Goal: Task Accomplishment & Management: Manage account settings

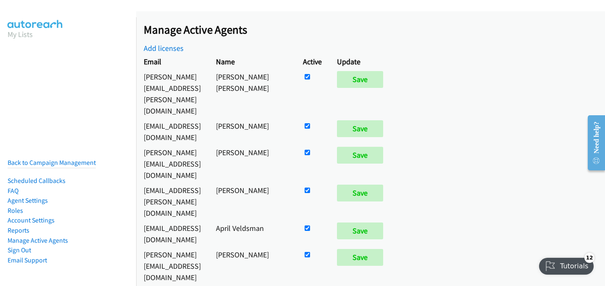
click at [310, 79] on input "checkbox" at bounding box center [307, 76] width 5 height 5
checkbox input "false"
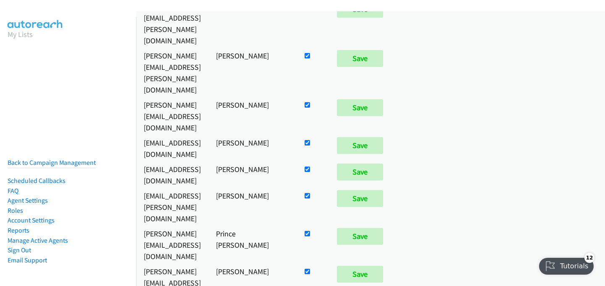
scroll to position [1341, 0]
checkbox input "true"
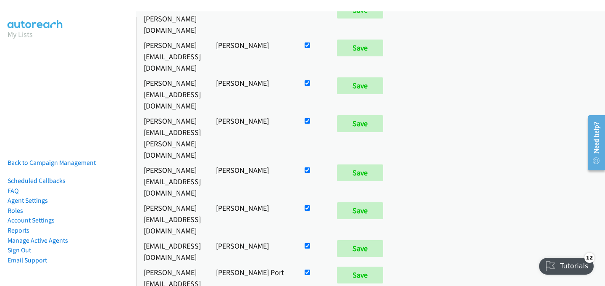
scroll to position [658, 0]
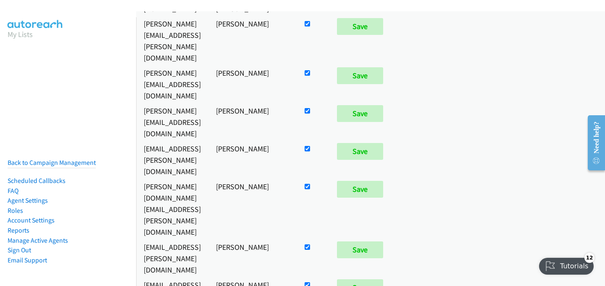
checkbox input "false"
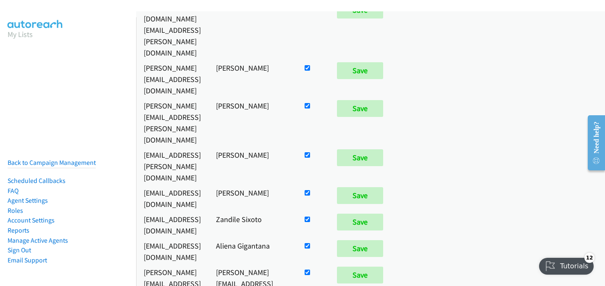
scroll to position [3811, 0]
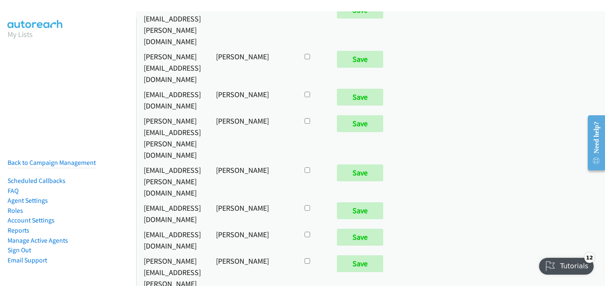
checkbox input "true"
